Goal: Task Accomplishment & Management: Complete application form

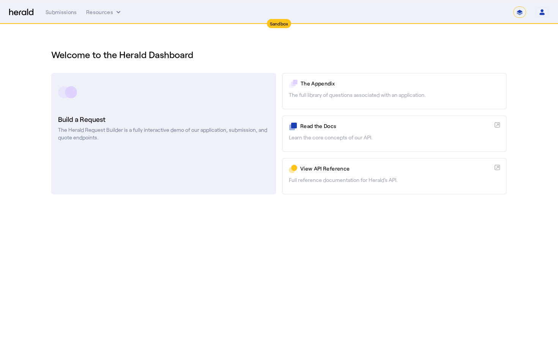
click at [199, 110] on link "Build a Request The Herald Request Builder is a fully interactive demo of our a…" at bounding box center [163, 133] width 225 height 121
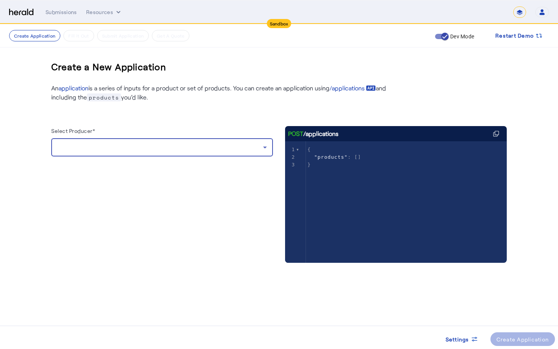
click at [183, 148] on div at bounding box center [160, 147] width 206 height 9
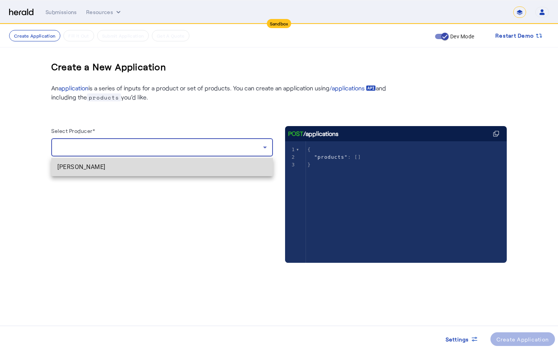
click at [182, 165] on span "[PERSON_NAME]" at bounding box center [161, 166] width 209 height 9
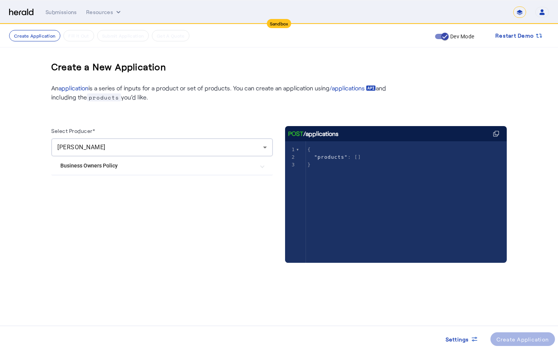
click at [182, 165] on Policy "Business Owners Policy" at bounding box center [157, 166] width 194 height 8
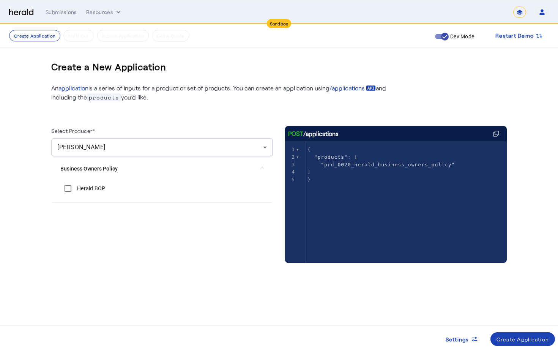
click at [277, 25] on div "Sandbox" at bounding box center [279, 23] width 25 height 9
click at [67, 13] on div "Submissions" at bounding box center [61, 12] width 31 height 8
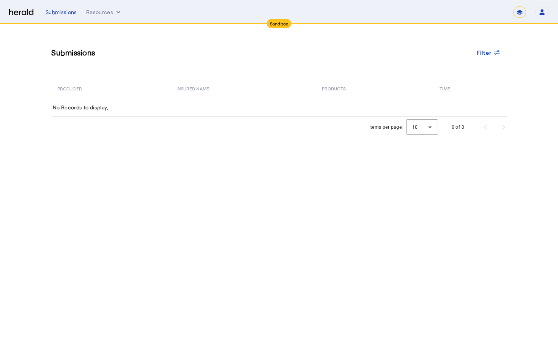
click at [102, 17] on div "**********" at bounding box center [297, 11] width 503 height 11
click at [104, 15] on button "Resources" at bounding box center [104, 12] width 36 height 8
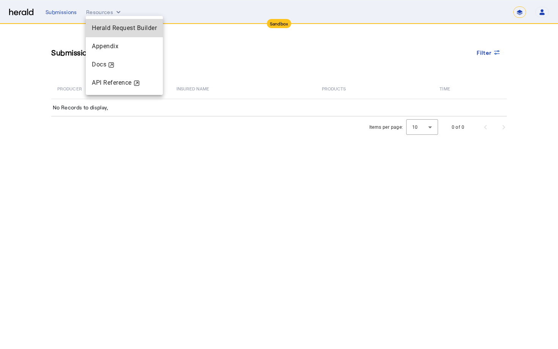
click at [103, 23] on div "Herald Request Builder" at bounding box center [124, 28] width 77 height 18
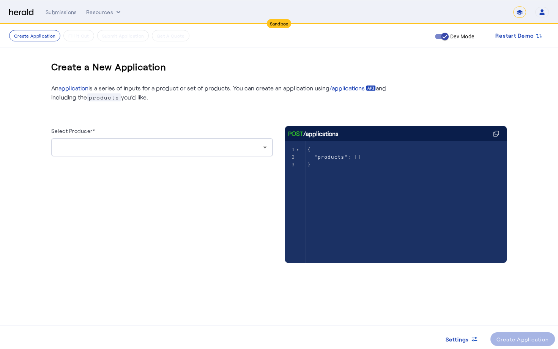
click at [107, 153] on div at bounding box center [161, 147] width 209 height 18
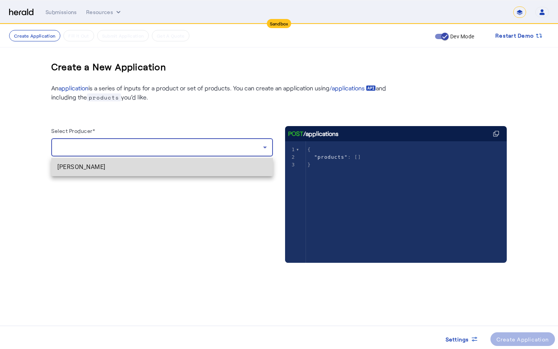
click at [113, 165] on span "[PERSON_NAME]" at bounding box center [161, 166] width 209 height 9
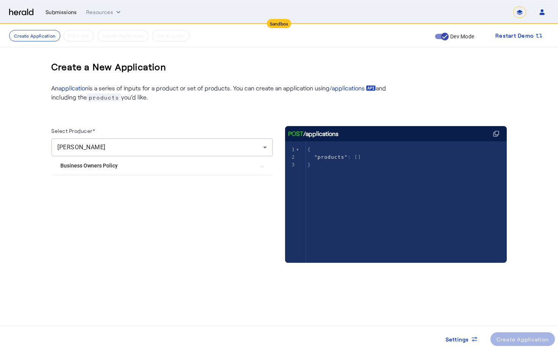
click at [68, 11] on div "Submissions" at bounding box center [61, 12] width 31 height 8
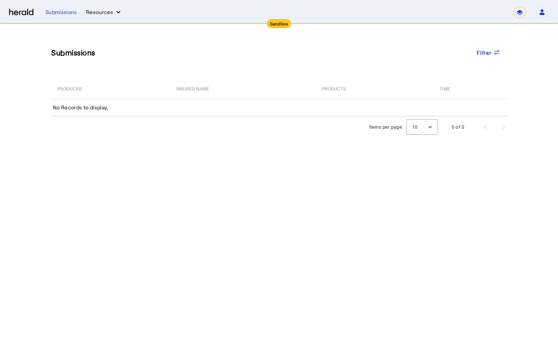
click at [104, 14] on button "Resources" at bounding box center [104, 12] width 36 height 8
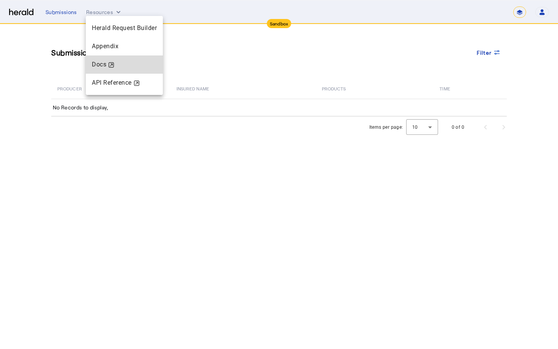
click at [112, 68] on svg-icon at bounding box center [111, 66] width 5 height 9
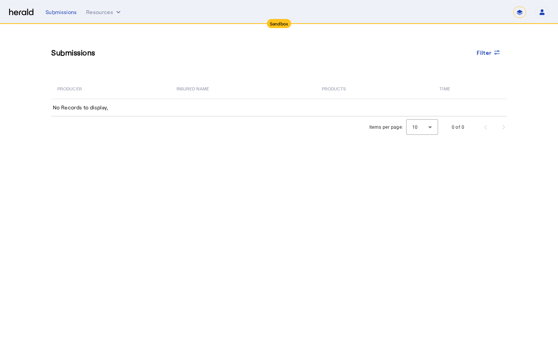
click at [107, 8] on div "**********" at bounding box center [297, 11] width 503 height 11
click at [109, 11] on button "Resources" at bounding box center [104, 12] width 36 height 8
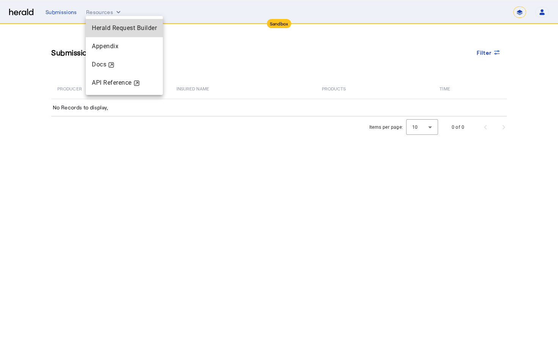
click at [117, 25] on span "Herald Request Builder" at bounding box center [124, 27] width 65 height 7
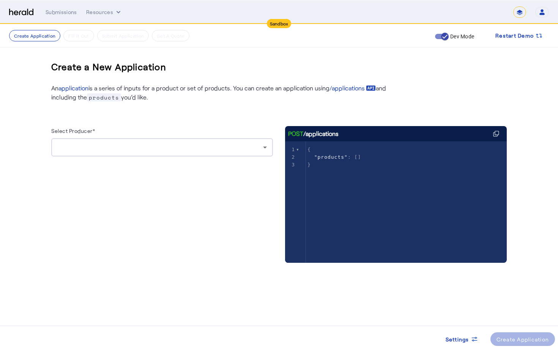
click at [153, 143] on div at bounding box center [160, 147] width 206 height 9
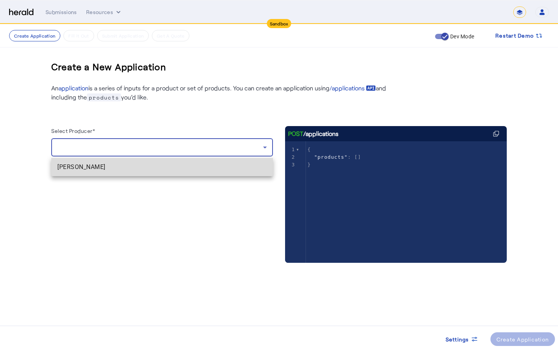
click at [154, 162] on mat-option "[PERSON_NAME]" at bounding box center [162, 167] width 222 height 18
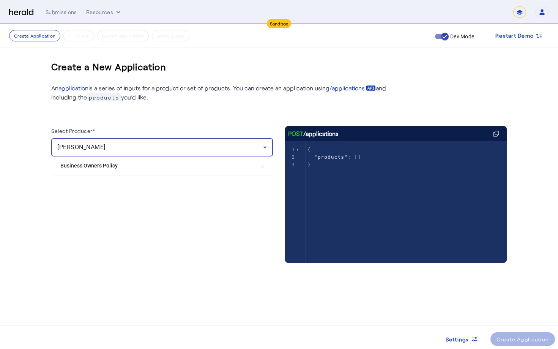
click at [343, 167] on pre "}" at bounding box center [406, 165] width 201 height 8
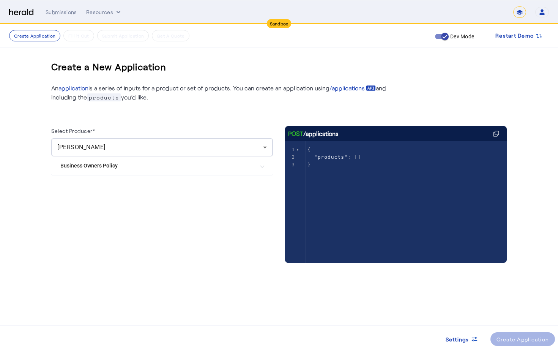
click at [189, 300] on div "Create a New Application An application is a series of inputs for a product or …" at bounding box center [279, 166] width 486 height 284
click at [184, 165] on Policy "Business Owners Policy" at bounding box center [157, 166] width 194 height 8
click at [193, 181] on BOP "Herald BOP" at bounding box center [161, 188] width 203 height 15
click at [108, 187] on BOP "Herald BOP" at bounding box center [161, 188] width 203 height 15
click at [90, 192] on label "Herald BOP" at bounding box center [91, 188] width 30 height 8
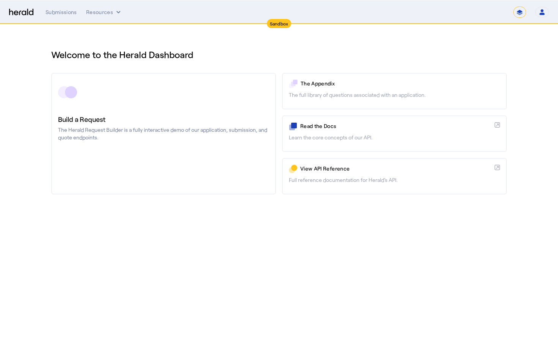
click at [97, 128] on p "The Herald Request Builder is a fully interactive demo of our application, subm…" at bounding box center [163, 133] width 211 height 15
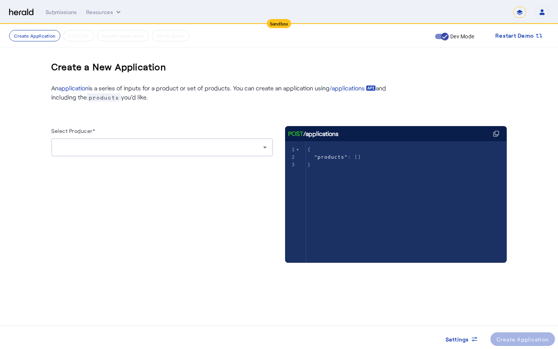
click at [214, 142] on div at bounding box center [161, 147] width 209 height 18
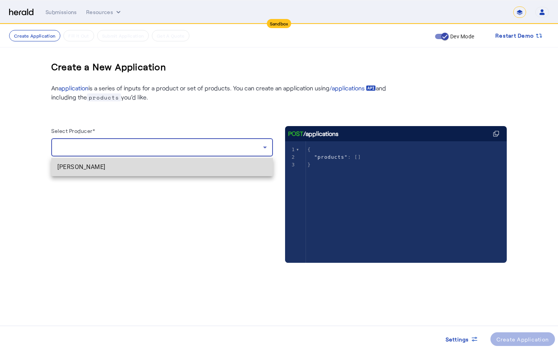
click at [210, 166] on span "[PERSON_NAME]" at bounding box center [161, 166] width 209 height 9
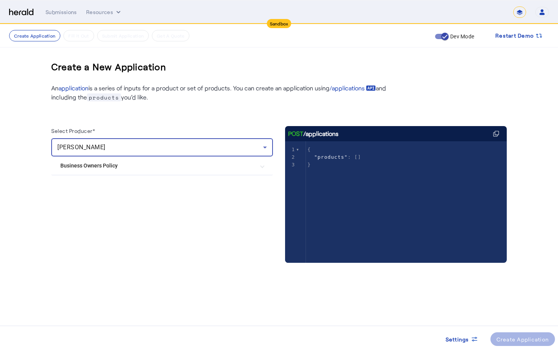
click at [214, 163] on Policy "Business Owners Policy" at bounding box center [157, 166] width 194 height 8
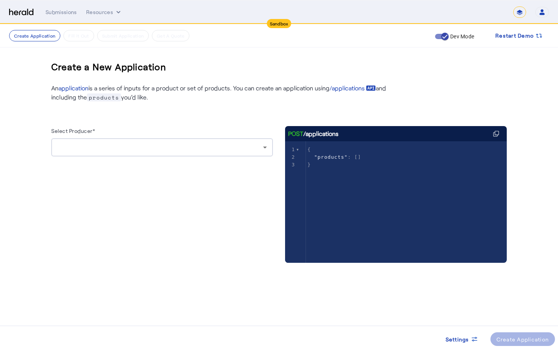
click at [203, 141] on div at bounding box center [161, 147] width 209 height 18
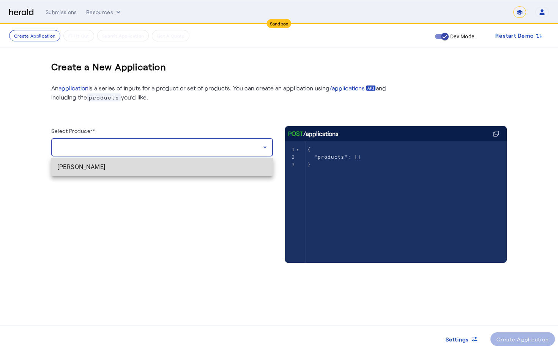
click at [203, 167] on span "[PERSON_NAME]" at bounding box center [161, 166] width 209 height 9
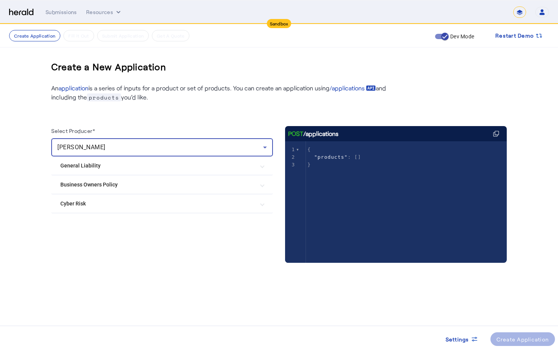
click at [189, 168] on Liability "General Liability" at bounding box center [157, 166] width 194 height 8
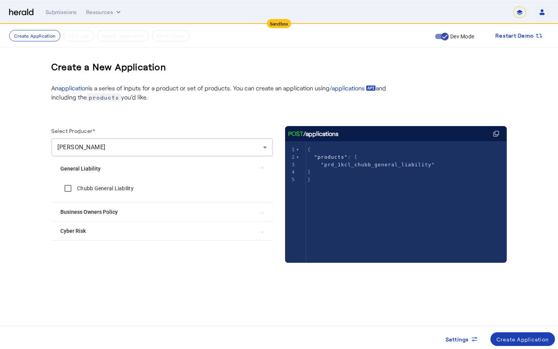
click at [67, 213] on Policy "Business Owners Policy" at bounding box center [157, 212] width 194 height 8
click at [82, 168] on Liability "General Liability" at bounding box center [157, 166] width 194 height 8
click at [80, 191] on label "Chubb General Liability" at bounding box center [105, 188] width 58 height 8
click at [79, 214] on Policy "Business Owners Policy" at bounding box center [157, 212] width 194 height 8
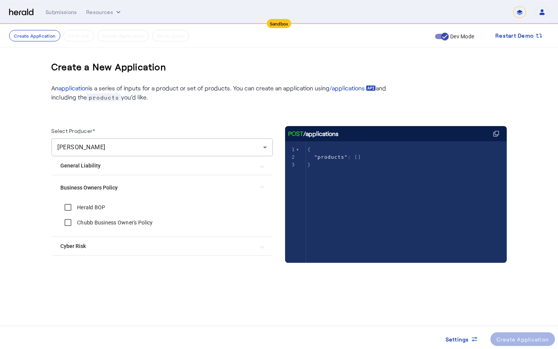
click at [80, 225] on label "Chubb Business Owner's Policy" at bounding box center [114, 223] width 77 height 8
click at [126, 245] on Risk "Cyber Risk" at bounding box center [157, 246] width 194 height 8
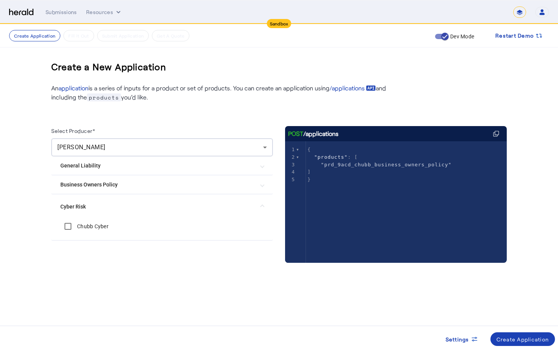
click at [96, 227] on label "Chubb Cyber" at bounding box center [92, 226] width 33 height 8
